Goal: Task Accomplishment & Management: Manage account settings

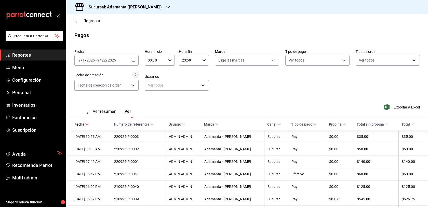
scroll to position [0, 19]
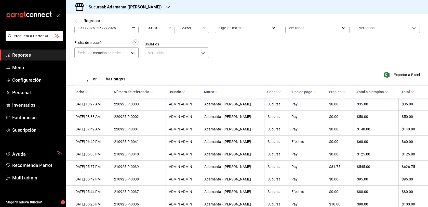
click at [393, 83] on div "Exportar a Excel" at bounding box center [385, 74] width 69 height 21
click at [395, 78] on span "Exportar a Excel" at bounding box center [402, 75] width 35 height 6
click at [35, 110] on link "Inventarios" at bounding box center [33, 104] width 66 height 11
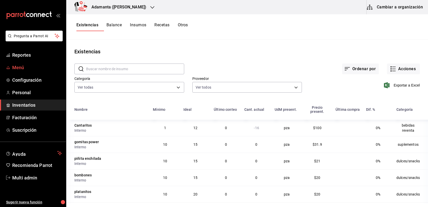
click at [19, 71] on span "Menú" at bounding box center [37, 67] width 50 height 7
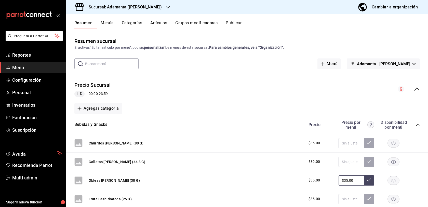
click at [112, 69] on input "text" at bounding box center [112, 64] width 54 height 10
click at [188, 69] on div "​ ​ Menú Adamanta - [PERSON_NAME]" at bounding box center [247, 63] width 362 height 11
click at [166, 8] on icon "button" at bounding box center [168, 7] width 4 height 4
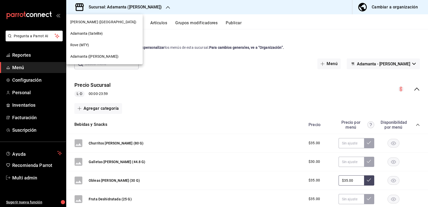
click at [120, 30] on div "Adamanta (Satelite)" at bounding box center [104, 33] width 77 height 11
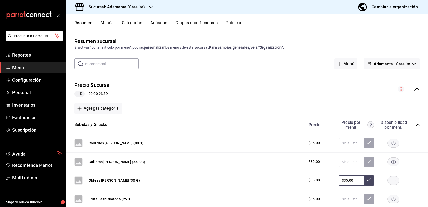
click at [149, 9] on icon "button" at bounding box center [151, 7] width 4 height 4
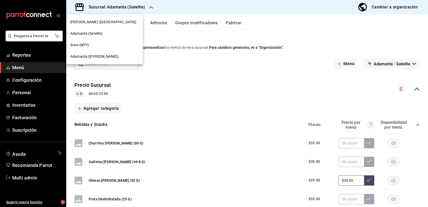
click at [179, 113] on div at bounding box center [214, 103] width 428 height 207
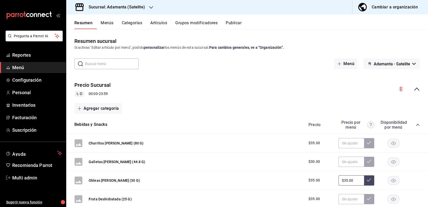
click at [135, 3] on div "Sucursal: Adamanta (Satelite)" at bounding box center [112, 7] width 85 height 14
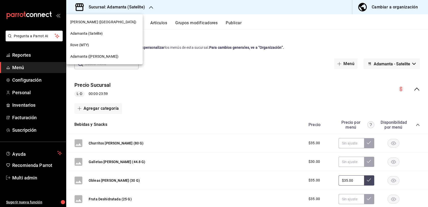
click at [174, 78] on div at bounding box center [214, 103] width 428 height 207
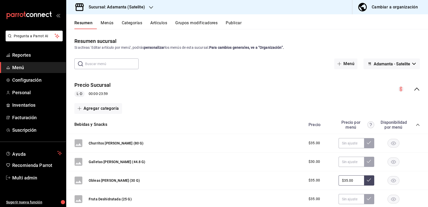
click at [128, 69] on input "text" at bounding box center [112, 64] width 54 height 10
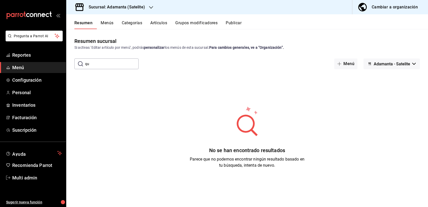
type input "q"
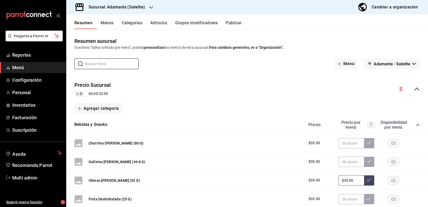
click at [167, 29] on button "Artículos" at bounding box center [158, 24] width 17 height 9
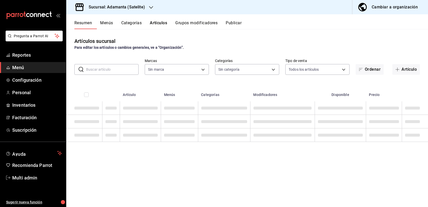
type input "ec0ecbc0-97c4-4b99-b4e1-394234d60a88"
type input "b8ba9d46-ff5d-4151-994d-abb423625f03,af79a59f-c5cd-4b3e-8939-bc6c079d59a4,f6261…"
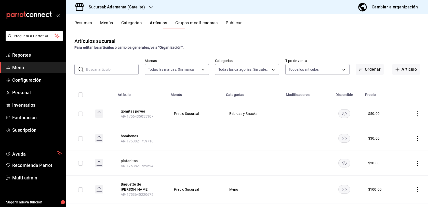
click at [112, 74] on input "text" at bounding box center [112, 69] width 53 height 10
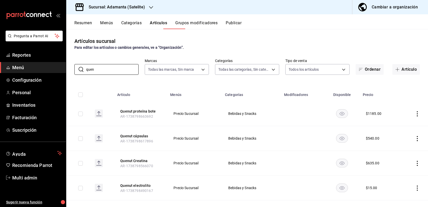
type input "quen"
click at [146, 6] on div "Sucursal: Adamanta (Satelite)" at bounding box center [112, 7] width 85 height 14
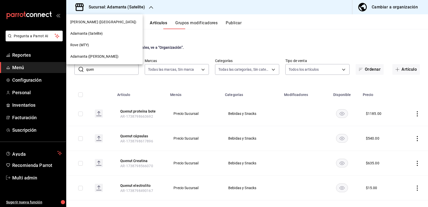
click at [118, 56] on div "Adamanta ([PERSON_NAME])" at bounding box center [104, 56] width 68 height 5
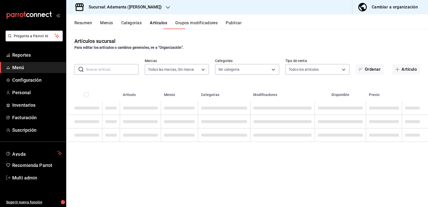
type input "bdd8ec42-8da3-4e6f-9125-501d28ca5729"
type input "708f487f-c3a7-4658-9402-c981e73532cd,b366a00c-beec-4c50-939f-a5462e399c2e,53e60…"
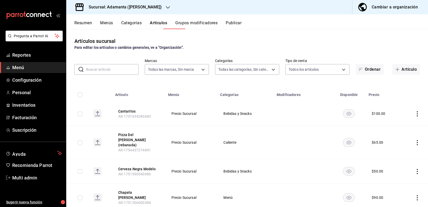
click at [123, 74] on input "text" at bounding box center [112, 69] width 53 height 10
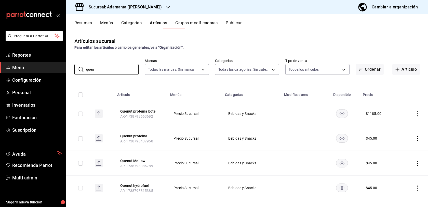
type input "quen"
click at [80, 126] on td at bounding box center [78, 113] width 24 height 25
click at [79, 116] on input "checkbox" at bounding box center [80, 113] width 5 height 5
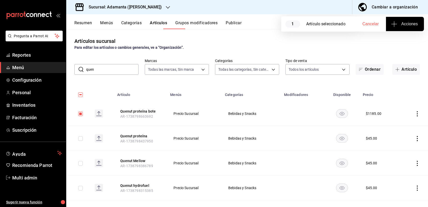
click at [393, 27] on icon "button" at bounding box center [394, 24] width 6 height 6
click at [367, 48] on div at bounding box center [214, 103] width 428 height 207
click at [419, 116] on icon "actions" at bounding box center [417, 113] width 5 height 5
click at [402, 162] on span "Eliminar" at bounding box center [402, 163] width 13 height 4
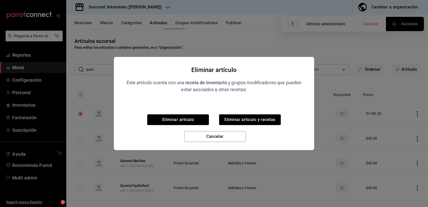
click at [348, 102] on div "Eliminar artículo Este artículo cuenta con una receta de inventario y grupos mo…" at bounding box center [214, 103] width 428 height 207
click at [202, 139] on button "Cancelar" at bounding box center [215, 136] width 62 height 11
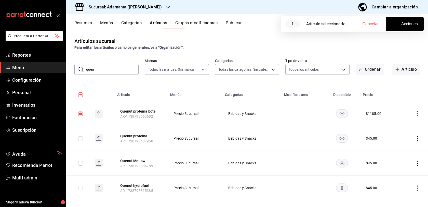
click at [79, 116] on input "checkbox" at bounding box center [80, 113] width 5 height 5
checkbox input "false"
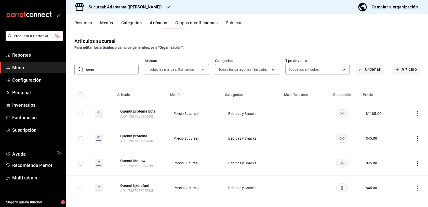
click at [100, 74] on input "quen" at bounding box center [112, 69] width 53 height 10
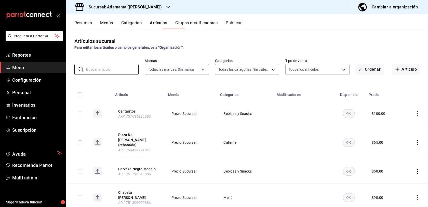
click at [92, 29] on button "Resumen" at bounding box center [83, 24] width 18 height 9
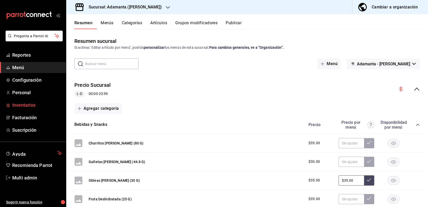
click at [49, 108] on span "Inventarios" at bounding box center [37, 105] width 50 height 7
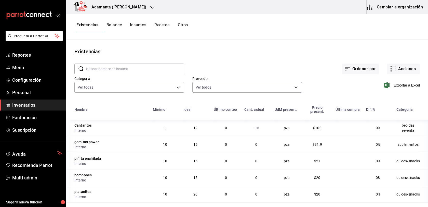
click at [146, 27] on button "Insumos" at bounding box center [138, 26] width 16 height 9
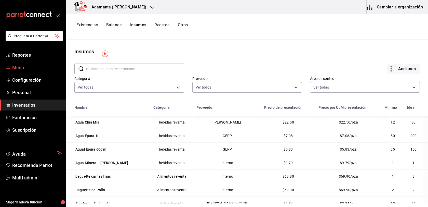
click at [31, 71] on span "Menú" at bounding box center [37, 67] width 50 height 7
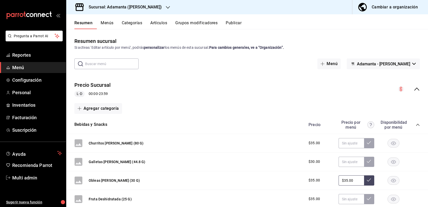
click at [167, 28] on button "Artículos" at bounding box center [158, 24] width 17 height 9
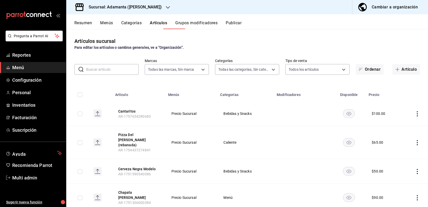
type input "bdd8ec42-8da3-4e6f-9125-501d28ca5729"
type input "708f487f-c3a7-4658-9402-c981e73532cd,b366a00c-beec-4c50-939f-a5462e399c2e,53e60…"
click at [396, 71] on icon "button" at bounding box center [398, 69] width 4 height 4
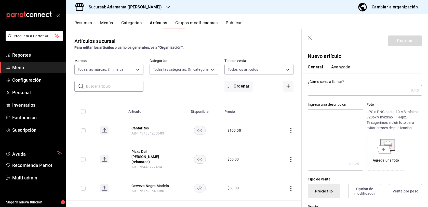
click at [316, 95] on input "text" at bounding box center [358, 90] width 101 height 10
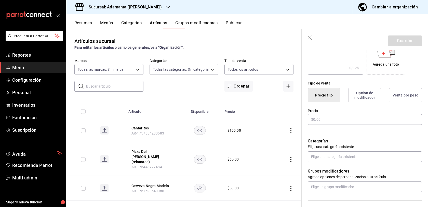
scroll to position [104, 0]
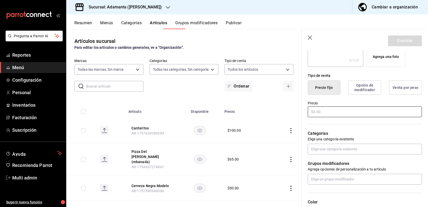
type input "Snickers"
click at [308, 117] on input "text" at bounding box center [365, 111] width 114 height 11
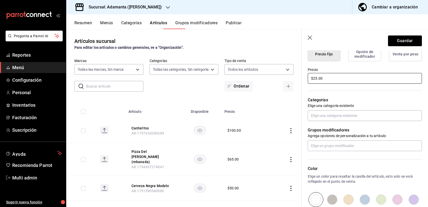
scroll to position [166, 0]
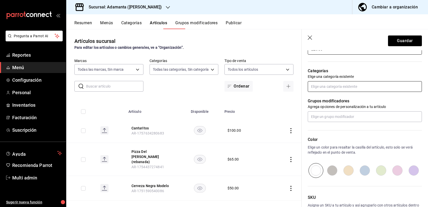
type input "$25.00"
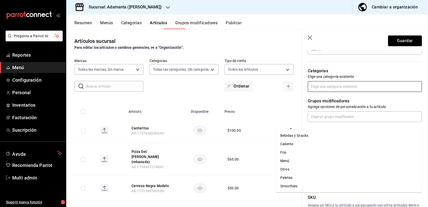
click at [308, 92] on input "text" at bounding box center [365, 86] width 114 height 11
click at [298, 136] on li "Bebidas y Snacks" at bounding box center [349, 135] width 146 height 8
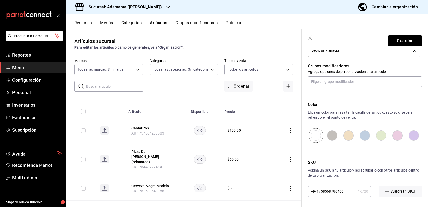
scroll to position [225, 0]
click at [316, 52] on div "Bebidas y Snacks" at bounding box center [359, 50] width 94 height 4
click at [343, 52] on div "Bebidas y Snacks" at bounding box center [359, 50] width 94 height 4
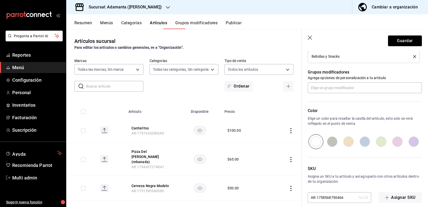
scroll to position [197, 0]
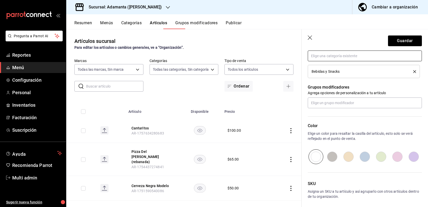
click at [383, 61] on input "text" at bounding box center [365, 55] width 114 height 11
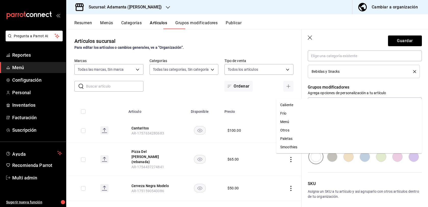
click at [351, 43] on p "Categorías" at bounding box center [365, 40] width 114 height 6
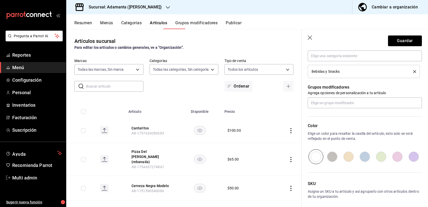
scroll to position [230, 0]
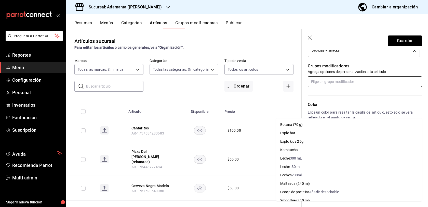
click at [318, 87] on input "text" at bounding box center [365, 81] width 114 height 11
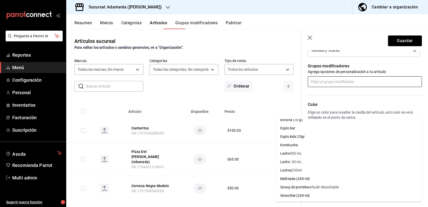
scroll to position [4, 0]
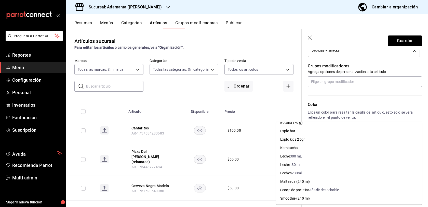
click at [338, 69] on p "Grupos modificadores" at bounding box center [365, 66] width 114 height 6
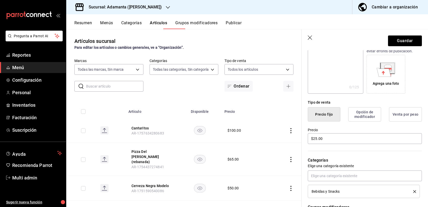
scroll to position [0, 0]
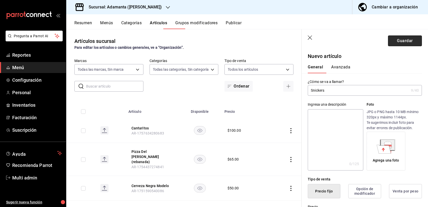
click at [398, 46] on button "Guardar" at bounding box center [405, 40] width 34 height 11
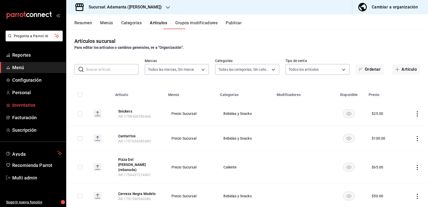
click at [33, 108] on span "Inventarios" at bounding box center [37, 105] width 50 height 7
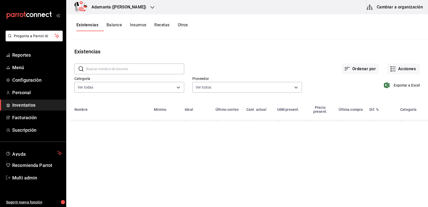
click at [146, 25] on button "Insumos" at bounding box center [138, 26] width 16 height 9
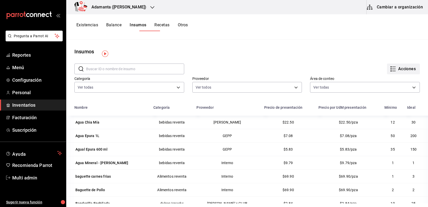
click at [391, 72] on button "Acciones" at bounding box center [403, 69] width 33 height 11
click at [304, 66] on div at bounding box center [214, 103] width 428 height 207
click at [385, 8] on button "Cambiar a organización" at bounding box center [395, 7] width 57 height 14
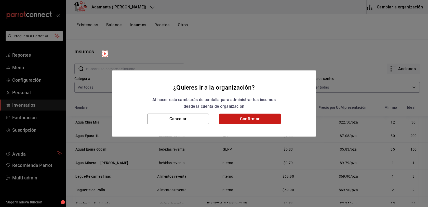
click at [258, 116] on button "Confirmar" at bounding box center [250, 118] width 62 height 11
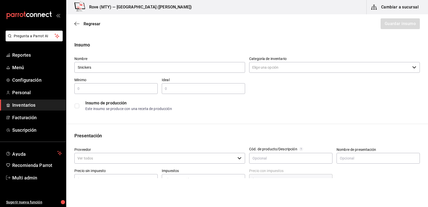
type input "Snickers"
click at [130, 92] on input "text" at bounding box center [115, 88] width 83 height 6
type input "1"
click at [183, 92] on input "text" at bounding box center [203, 88] width 83 height 6
type input "12"
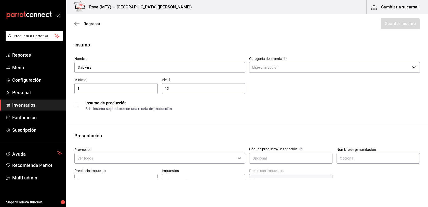
click at [237, 129] on div "Insumo Nombre Snickers Categoría de inventario ​ Mínimo 1 ​ Ideal 12 ​ Insumo d…" at bounding box center [247, 192] width 362 height 303
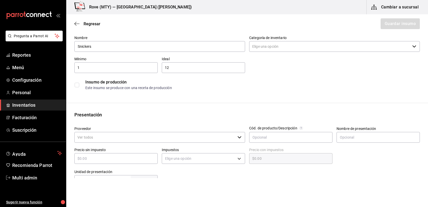
scroll to position [20, 0]
click at [274, 52] on input "Categoría de inventario" at bounding box center [329, 47] width 161 height 11
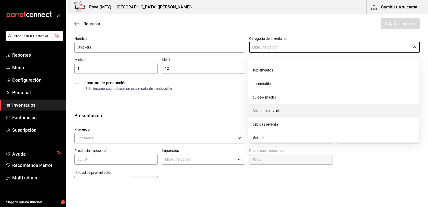
click at [272, 110] on li "Alimentos reventa" at bounding box center [334, 111] width 171 height 14
type input "Alimentos reventa"
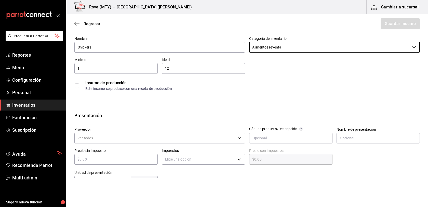
scroll to position [59, 0]
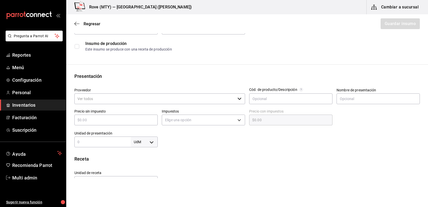
click at [153, 104] on input "Proveedor" at bounding box center [154, 98] width 161 height 11
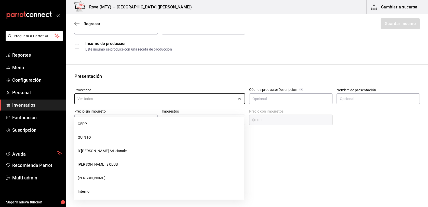
scroll to position [236, 0]
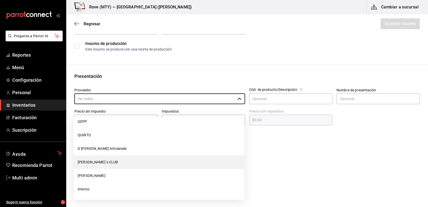
click at [123, 163] on li "[PERSON_NAME]´s CLUB" at bounding box center [159, 162] width 171 height 14
type input "[PERSON_NAME]´s CLUB"
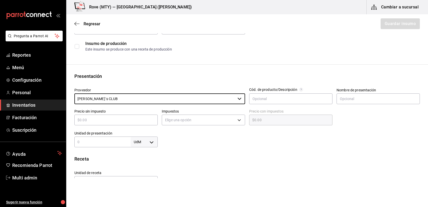
scroll to position [106, 0]
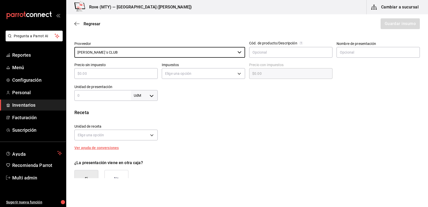
click at [129, 77] on input "text" at bounding box center [115, 73] width 83 height 6
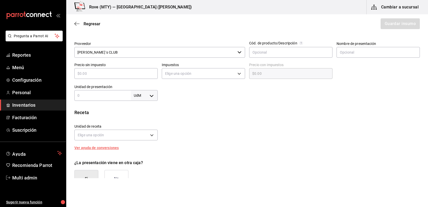
type input "$1"
type input "$1.00"
type input "$16"
type input "$16.00"
type input "$16.2"
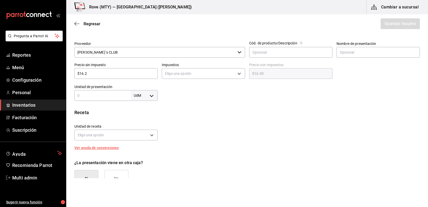
type input "$16.20"
type input "$16.25"
click at [224, 120] on div "Insumo Nombre Snickers Categoría de inventario Alimentos reventa ​ Mínimo 1 ​ I…" at bounding box center [247, 86] width 362 height 303
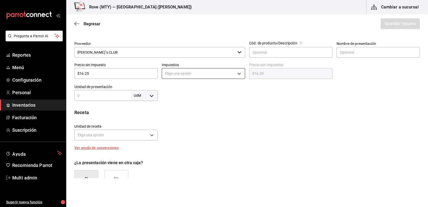
click at [222, 83] on body "Pregunta a Parrot AI Reportes Menú Configuración Personal Inventarios Facturaci…" at bounding box center [214, 89] width 428 height 178
click at [217, 94] on li "IVA 0%" at bounding box center [203, 98] width 83 height 8
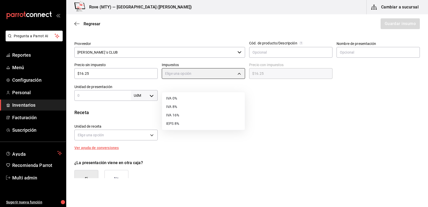
type input "IVA_0"
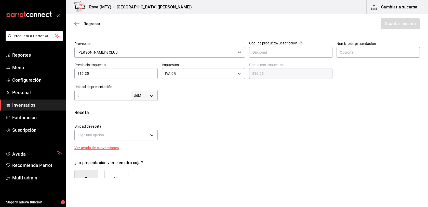
click at [145, 111] on body "Pregunta a Parrot AI Reportes Menú Configuración Personal Inventarios Facturaci…" at bounding box center [214, 89] width 428 height 178
click at [142, 169] on li "pza" at bounding box center [143, 167] width 27 height 8
type input "UNIT"
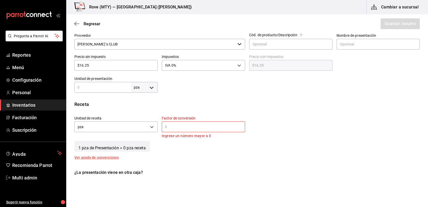
scroll to position [122, 0]
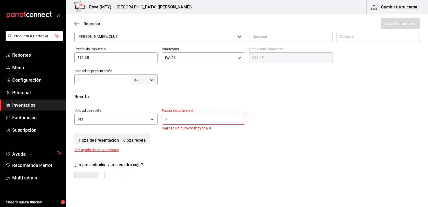
click at [106, 100] on div "Insumo Nombre Snickers Categoría de inventario Alimentos reventa ​ Mínimo 1 ​ I…" at bounding box center [247, 80] width 362 height 321
click at [102, 83] on input "text" at bounding box center [102, 80] width 56 height 6
type input "1"
click at [188, 85] on div at bounding box center [289, 75] width 262 height 20
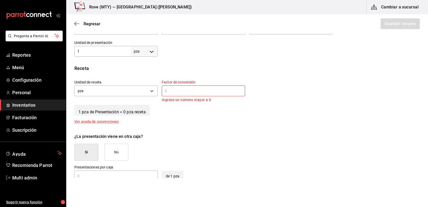
scroll to position [156, 0]
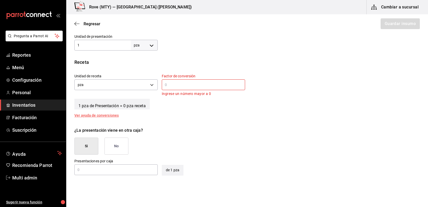
click at [183, 88] on input "text" at bounding box center [203, 85] width 83 height 6
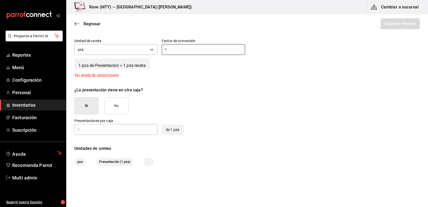
scroll to position [193, 0]
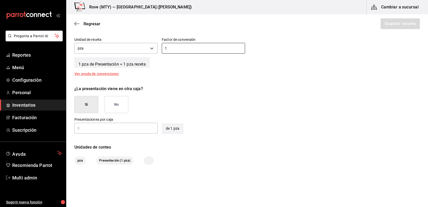
type input "1"
click at [129, 131] on input "text" at bounding box center [115, 128] width 83 height 6
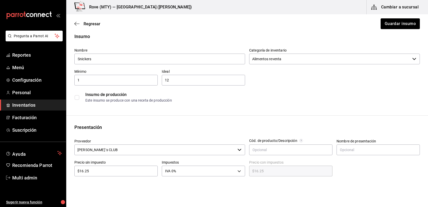
scroll to position [0, 0]
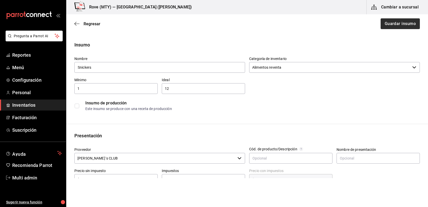
type input "8"
click at [395, 23] on button "Guardar insumo" at bounding box center [400, 23] width 40 height 11
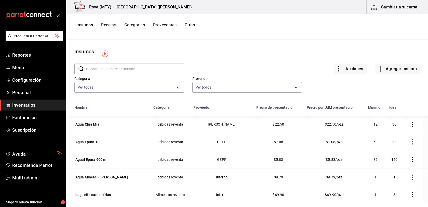
click at [114, 27] on button "Recetas" at bounding box center [108, 26] width 15 height 9
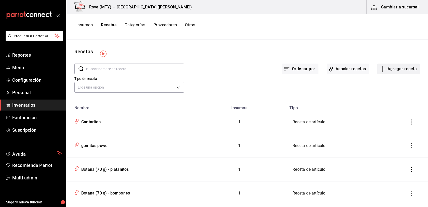
click at [380, 72] on icon "button" at bounding box center [383, 69] width 6 height 6
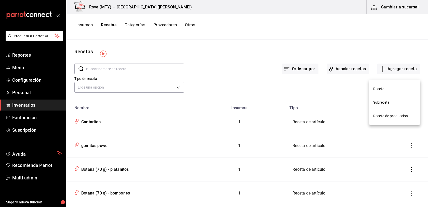
click at [382, 88] on span "Receta" at bounding box center [395, 88] width 43 height 5
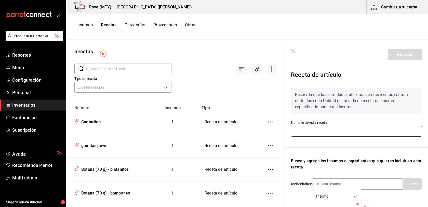
scroll to position [38, 0]
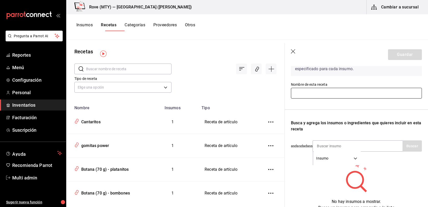
click at [291, 98] on input "text" at bounding box center [356, 93] width 131 height 11
type input "Snickers"
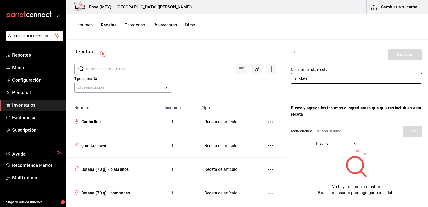
scroll to position [65, 0]
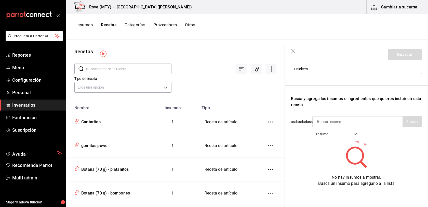
click at [313, 127] on input at bounding box center [338, 121] width 51 height 11
type input "snickers"
click at [412, 127] on button "Buscar" at bounding box center [412, 121] width 19 height 11
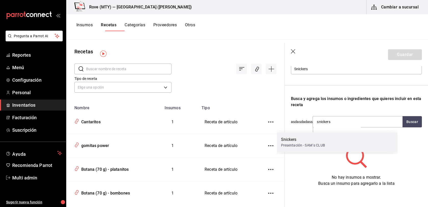
click at [305, 141] on div "Snickers" at bounding box center [303, 139] width 44 height 6
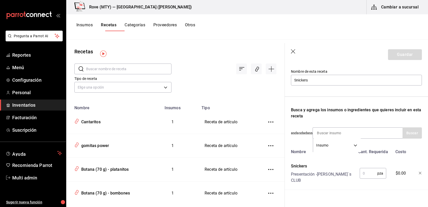
scroll to position [45, 0]
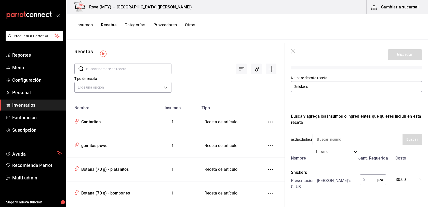
click at [356, 190] on div "pza ​" at bounding box center [372, 178] width 33 height 22
click at [360, 185] on input "text" at bounding box center [369, 179] width 18 height 10
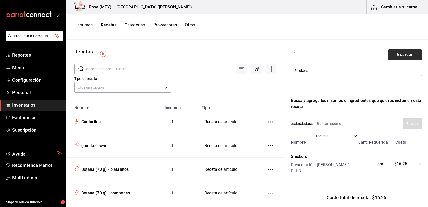
type input "1"
click at [395, 59] on button "Guardar" at bounding box center [405, 54] width 34 height 11
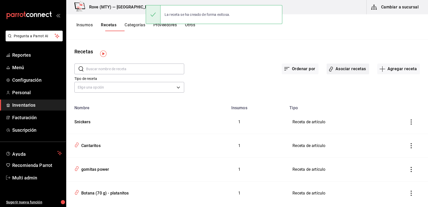
click at [330, 72] on button "Asociar recetas" at bounding box center [348, 69] width 43 height 11
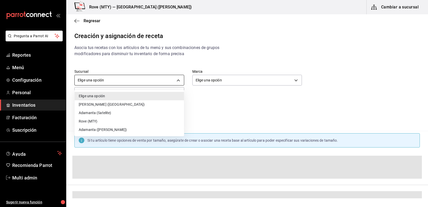
click at [154, 79] on body "Pregunta a Parrot AI Reportes Menú Configuración Personal Inventarios Facturaci…" at bounding box center [214, 99] width 428 height 198
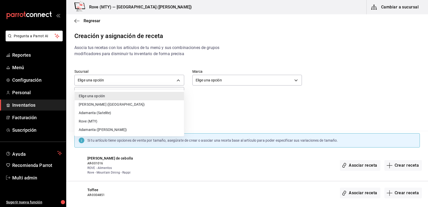
click at [129, 127] on li "Adamanta ([PERSON_NAME])" at bounding box center [129, 129] width 109 height 8
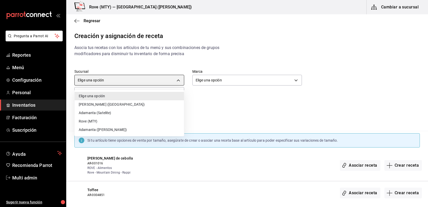
type input "e1395a3f-484e-47b6-bf6c-93abf71eeced"
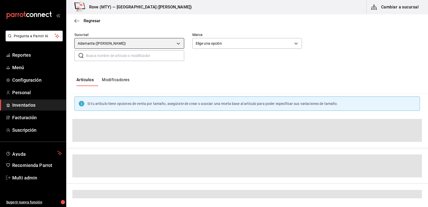
scroll to position [43, 0]
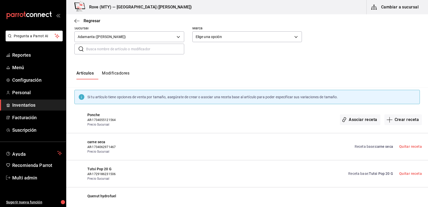
click at [133, 48] on input "text" at bounding box center [135, 49] width 98 height 10
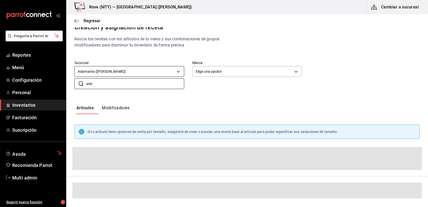
scroll to position [0, 0]
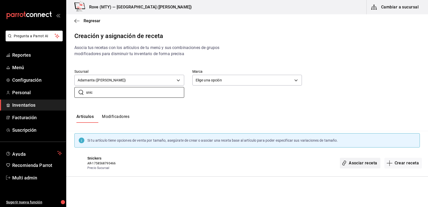
type input "snic"
click at [340, 165] on button "Asociar receta" at bounding box center [360, 163] width 40 height 11
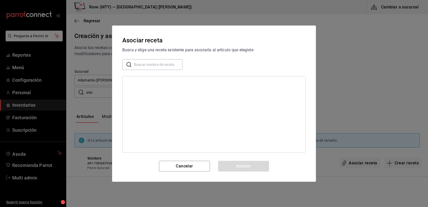
click at [156, 59] on input "text" at bounding box center [158, 64] width 48 height 10
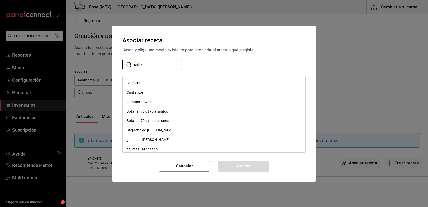
type input "snick"
click at [142, 78] on div "Snickers" at bounding box center [214, 82] width 183 height 9
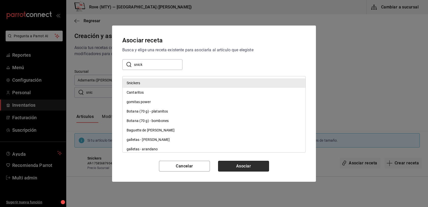
click at [245, 171] on button "Asociar" at bounding box center [243, 166] width 51 height 11
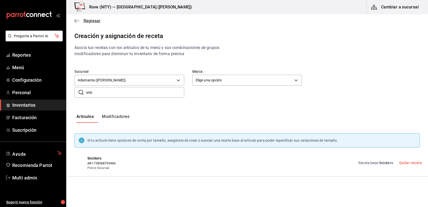
click at [90, 20] on span "Regresar" at bounding box center [92, 20] width 17 height 5
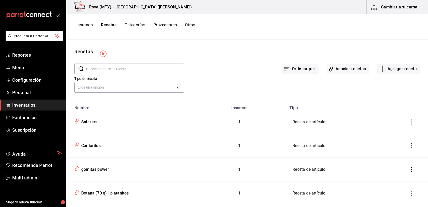
click at [391, 8] on button "Cambiar a sucursal" at bounding box center [395, 7] width 57 height 14
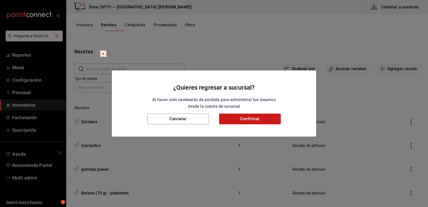
click at [233, 116] on button "Confirmar" at bounding box center [250, 118] width 62 height 11
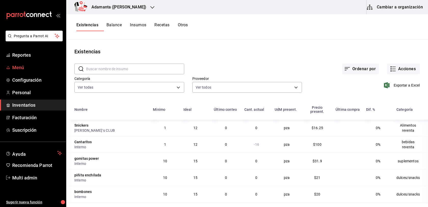
click at [28, 71] on span "Menú" at bounding box center [37, 67] width 50 height 7
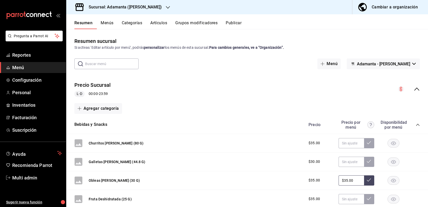
click at [267, 25] on div "Resumen Menús Categorías Artículos Grupos modificadores Publicar" at bounding box center [247, 21] width 362 height 15
click at [242, 28] on button "Publicar" at bounding box center [234, 24] width 16 height 9
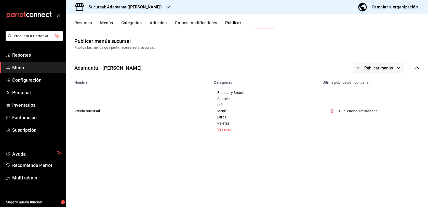
click at [390, 73] on button "Publicar menús" at bounding box center [378, 67] width 51 height 11
click at [384, 96] on li "Punto de venta" at bounding box center [370, 99] width 47 height 14
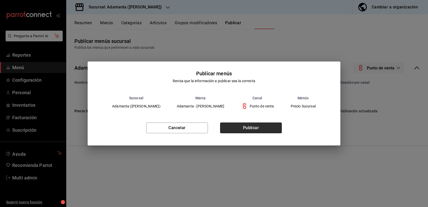
click at [249, 129] on button "Publicar" at bounding box center [251, 127] width 62 height 11
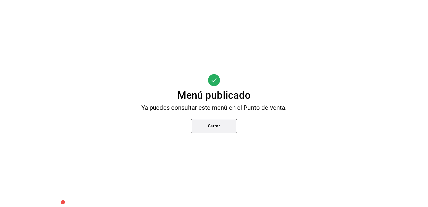
click at [215, 132] on button "Cerrar" at bounding box center [214, 126] width 46 height 14
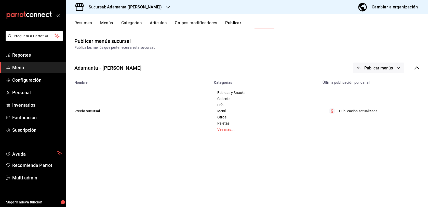
click at [55, 71] on span "Menú" at bounding box center [37, 67] width 50 height 7
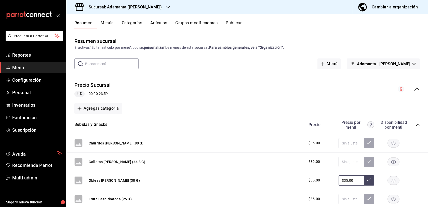
click at [113, 29] on button "Menús" at bounding box center [107, 24] width 13 height 9
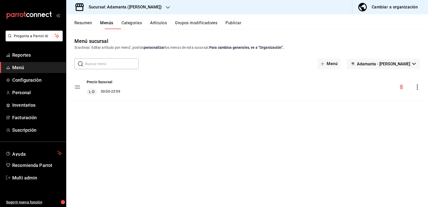
click at [236, 101] on div "Precio Sucursal L-D 00:00 - 23:59" at bounding box center [247, 87] width 362 height 28
click at [419, 101] on div "Precio Sucursal L-D 00:00 - 23:59" at bounding box center [247, 87] width 362 height 28
click at [415, 90] on icon "actions" at bounding box center [417, 86] width 5 height 5
click at [342, 95] on div at bounding box center [214, 103] width 428 height 207
click at [414, 101] on div "Precio Sucursal L-D 00:00 - 23:59" at bounding box center [247, 87] width 362 height 28
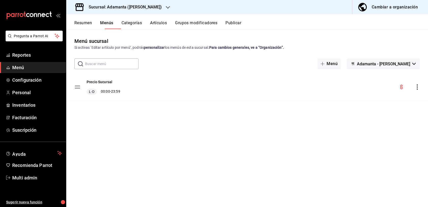
click at [417, 90] on icon "actions" at bounding box center [417, 86] width 5 height 5
click at [381, 111] on span "Editar" at bounding box center [375, 113] width 62 height 5
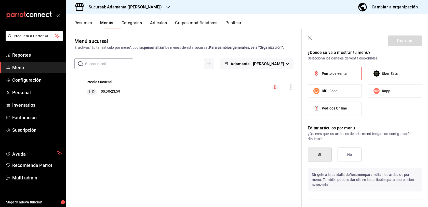
scroll to position [318, 0]
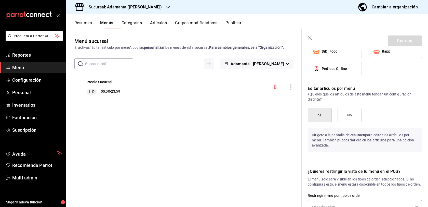
click at [308, 41] on icon "button" at bounding box center [310, 37] width 5 height 5
checkbox input "false"
type input "1758569208539"
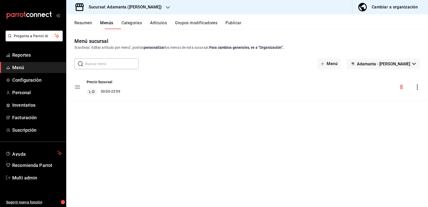
checkbox input "false"
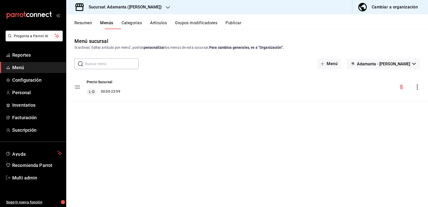
checkbox input "false"
click at [167, 28] on button "Artículos" at bounding box center [158, 24] width 17 height 9
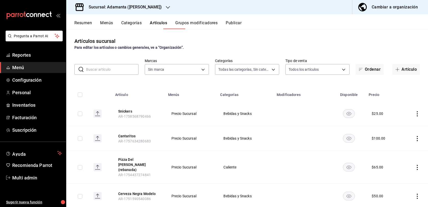
type input "708f487f-c3a7-4658-9402-c981e73532cd,b366a00c-beec-4c50-939f-a5462e399c2e,53e60…"
type input "bdd8ec42-8da3-4e6f-9125-501d28ca5729"
click at [78, 116] on input "checkbox" at bounding box center [80, 113] width 5 height 5
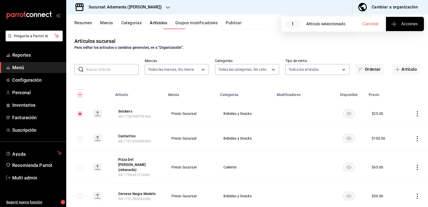
click at [398, 26] on span "Acciones" at bounding box center [405, 24] width 26 height 6
click at [349, 49] on div at bounding box center [214, 103] width 428 height 207
click at [418, 126] on td at bounding box center [415, 113] width 27 height 25
click at [419, 116] on icon "actions" at bounding box center [417, 113] width 5 height 5
click at [402, 142] on span "Editar" at bounding box center [402, 142] width 13 height 5
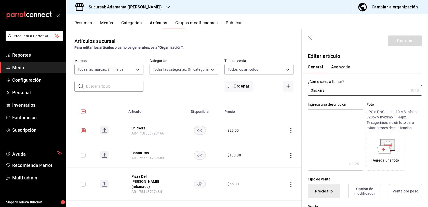
click at [308, 41] on icon "button" at bounding box center [310, 37] width 5 height 5
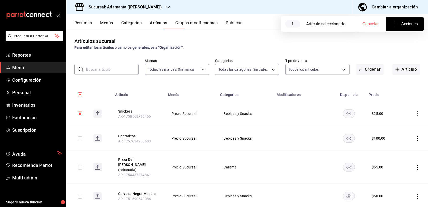
click at [355, 118] on rect "availability-product" at bounding box center [350, 113] width 12 height 8
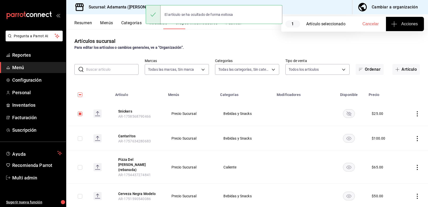
click at [352, 116] on icon "availability-product" at bounding box center [349, 113] width 5 height 5
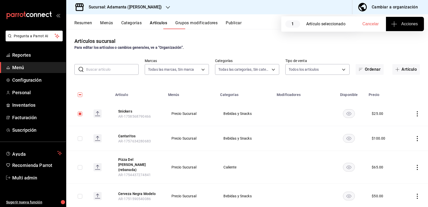
click at [80, 116] on input "checkbox" at bounding box center [80, 113] width 5 height 5
checkbox input "false"
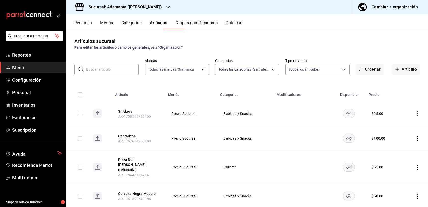
click at [80, 141] on input "checkbox" at bounding box center [80, 138] width 5 height 5
checkbox input "true"
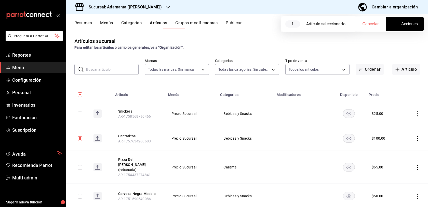
drag, startPoint x: 355, startPoint y: 161, endPoint x: 355, endPoint y: 166, distance: 4.6
click at [355, 142] on rect "availability-product" at bounding box center [350, 138] width 12 height 8
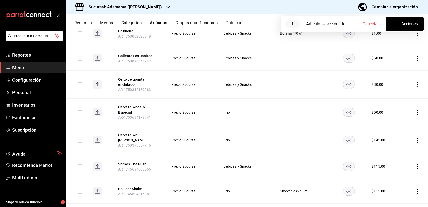
scroll to position [294, 0]
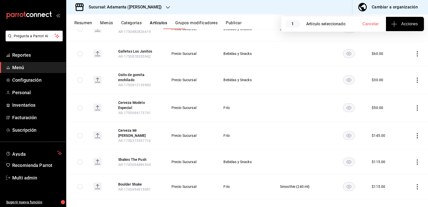
click at [78, 56] on input "checkbox" at bounding box center [80, 54] width 5 height 5
checkbox input "true"
click at [352, 58] on rect "availability-product" at bounding box center [350, 53] width 12 height 8
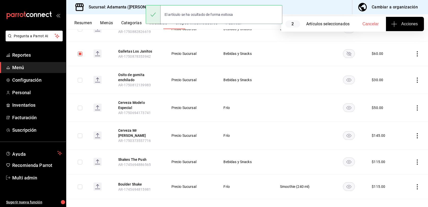
scroll to position [0, 0]
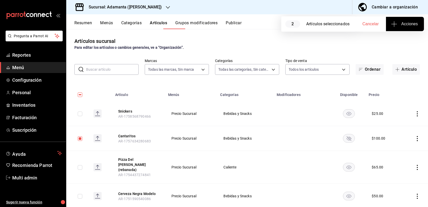
click at [242, 29] on button "Publicar" at bounding box center [234, 24] width 16 height 9
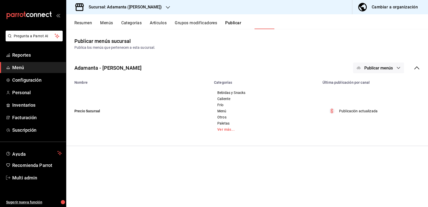
click at [369, 70] on span "Publicar menús" at bounding box center [379, 68] width 29 height 5
click at [370, 94] on li "Punto de venta" at bounding box center [370, 99] width 47 height 14
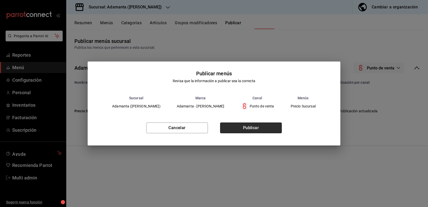
click at [258, 132] on button "Publicar" at bounding box center [251, 127] width 62 height 11
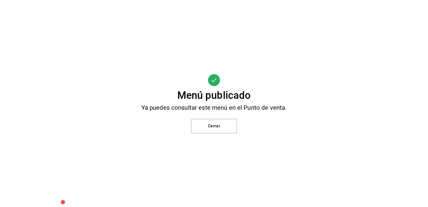
click at [195, 140] on div "Menú publicado Ya puedes consultar este menú en el Punto de venta. Cerrar" at bounding box center [214, 103] width 428 height 207
click at [200, 131] on button "Cerrar" at bounding box center [214, 126] width 46 height 14
